Goal: Information Seeking & Learning: Learn about a topic

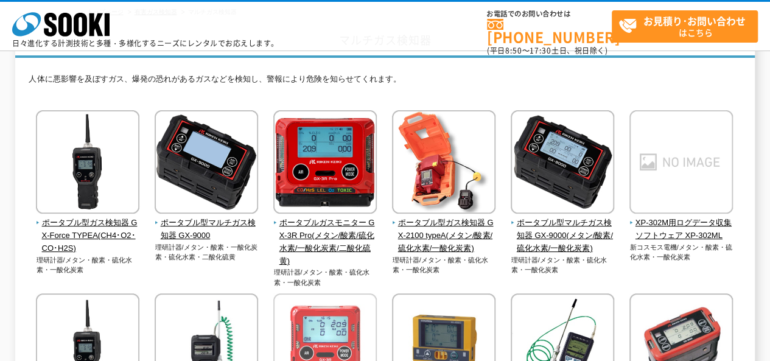
scroll to position [61, 0]
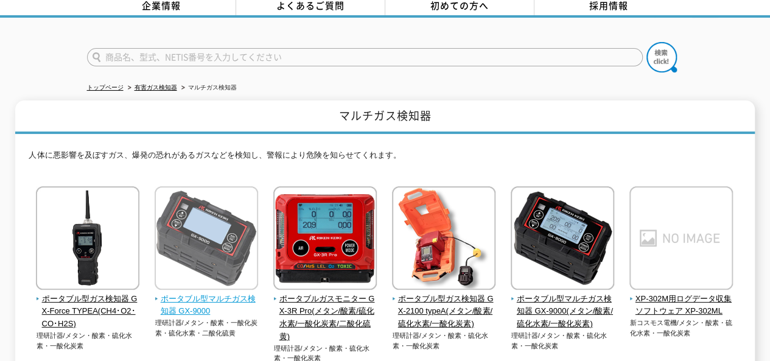
click at [226, 283] on img at bounding box center [206, 239] width 103 height 106
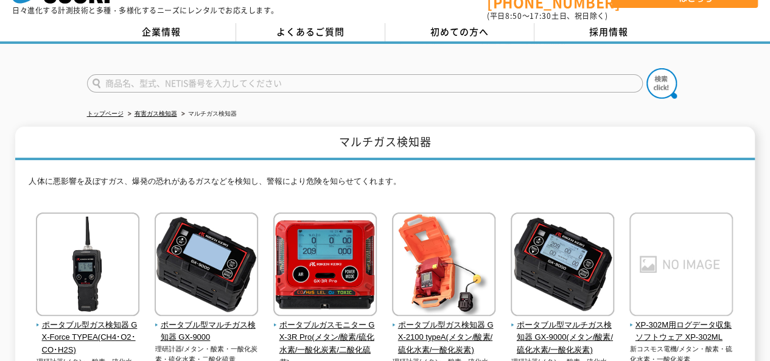
scroll to position [0, 0]
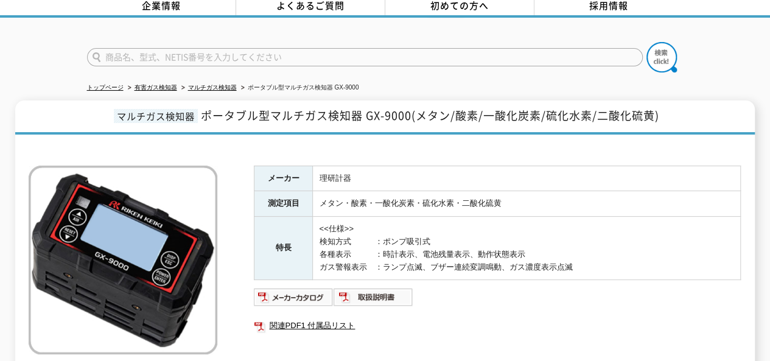
scroll to position [122, 0]
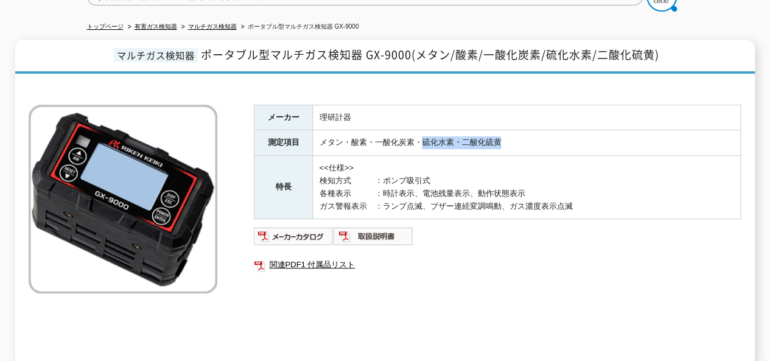
drag, startPoint x: 509, startPoint y: 136, endPoint x: 364, endPoint y: 152, distance: 145.6
click at [389, 136] on td "メタン・酸素・一酸化炭素・硫化水素・二酸化硫黄" at bounding box center [527, 143] width 428 height 26
click at [470, 228] on ul at bounding box center [497, 235] width 487 height 19
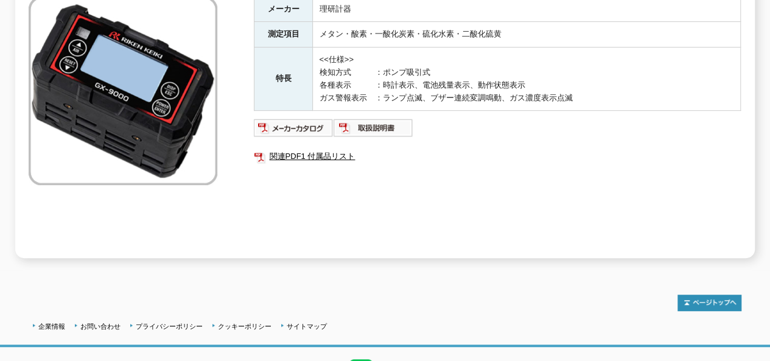
scroll to position [108, 0]
